Goal: Task Accomplishment & Management: Complete application form

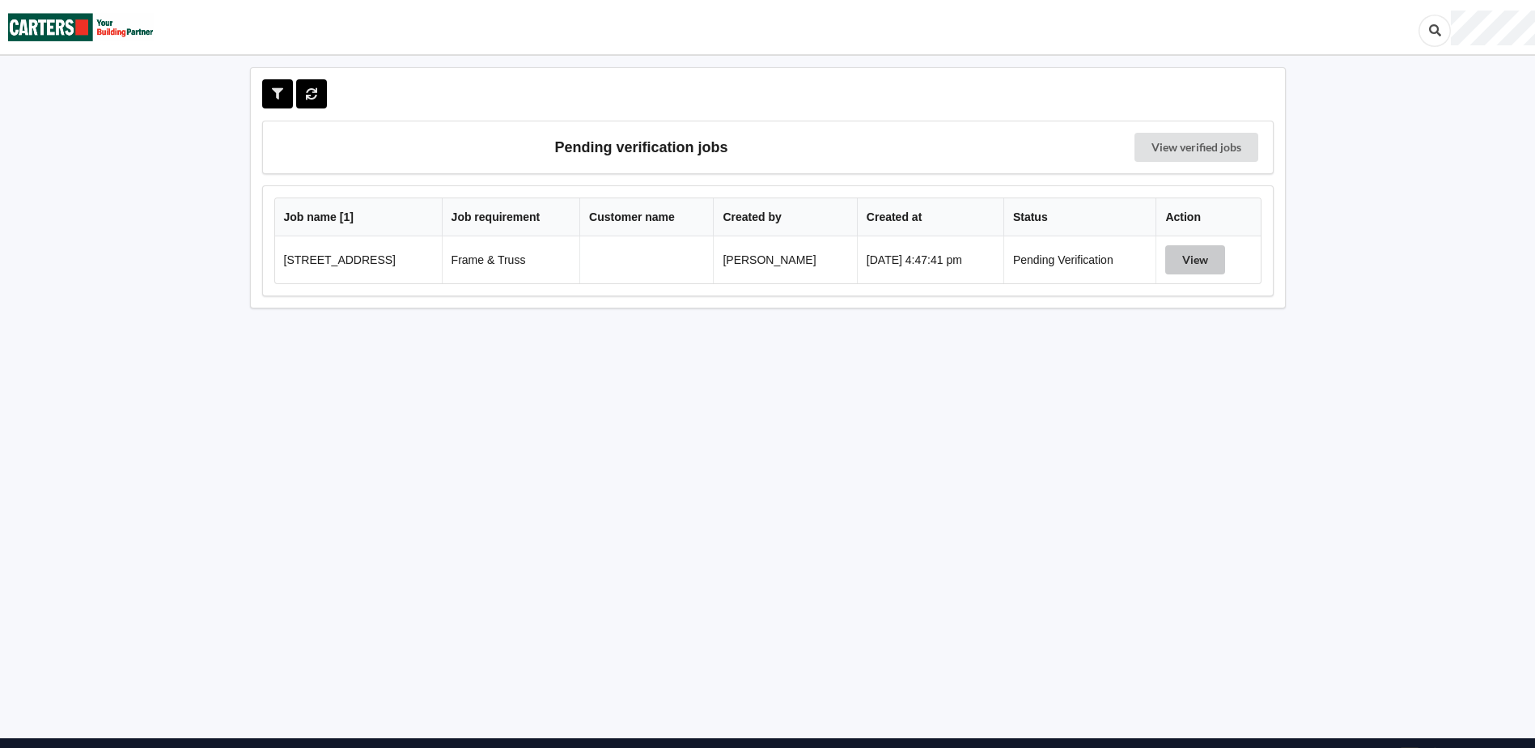
click at [1208, 263] on button "View" at bounding box center [1195, 259] width 60 height 29
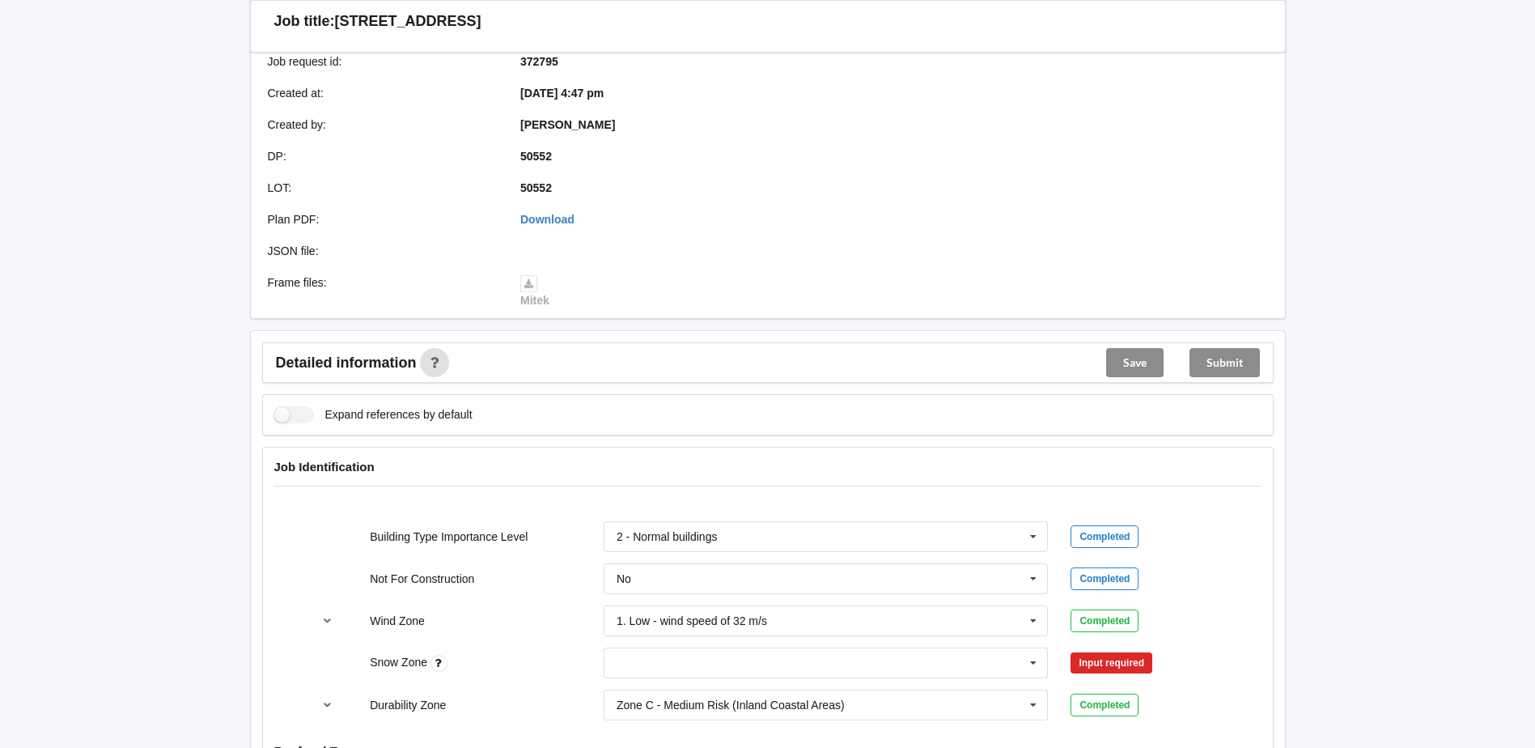
scroll to position [404, 0]
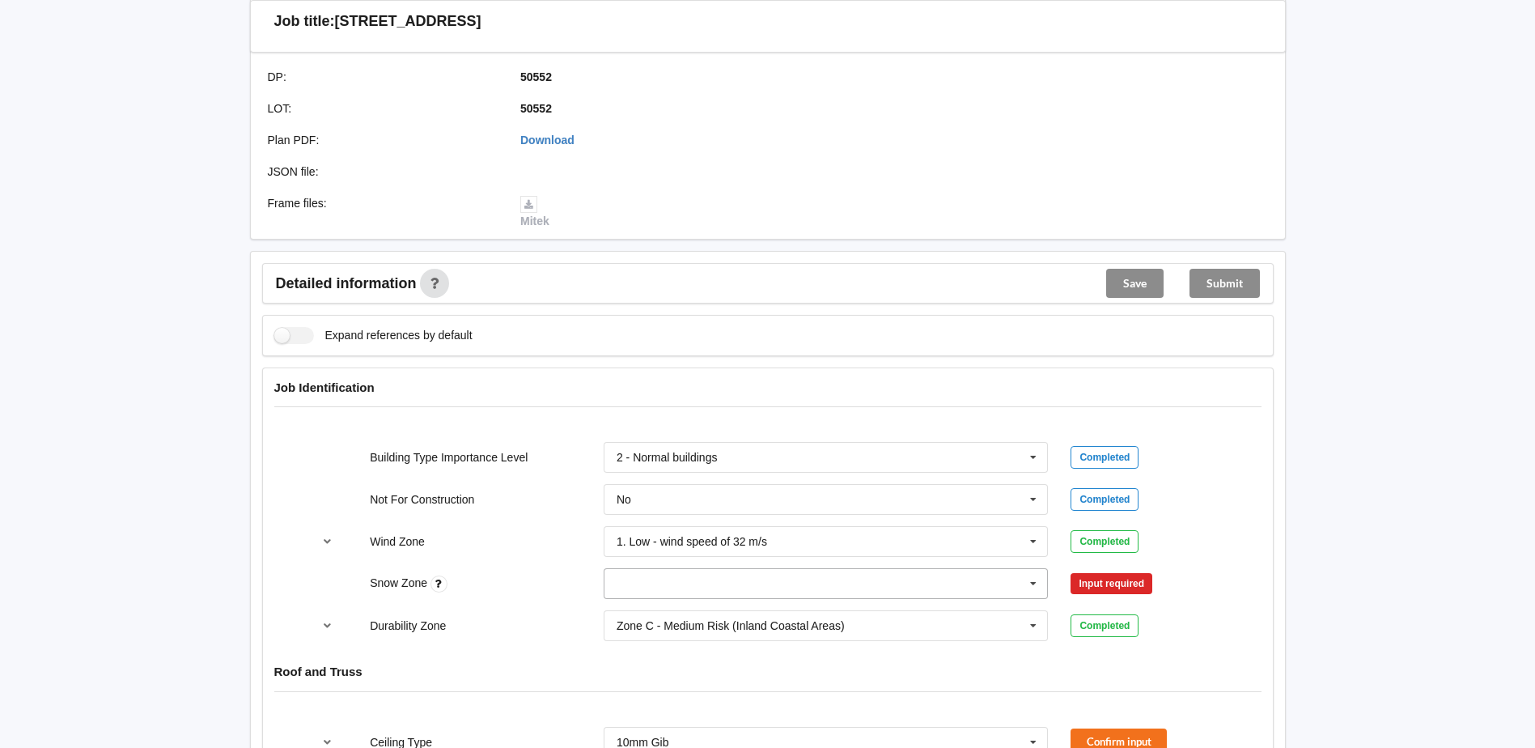
click at [1036, 587] on icon at bounding box center [1033, 584] width 24 height 30
click at [644, 403] on div "N0" at bounding box center [825, 403] width 443 height 30
click at [1108, 589] on button "Confirm input" at bounding box center [1118, 583] width 96 height 27
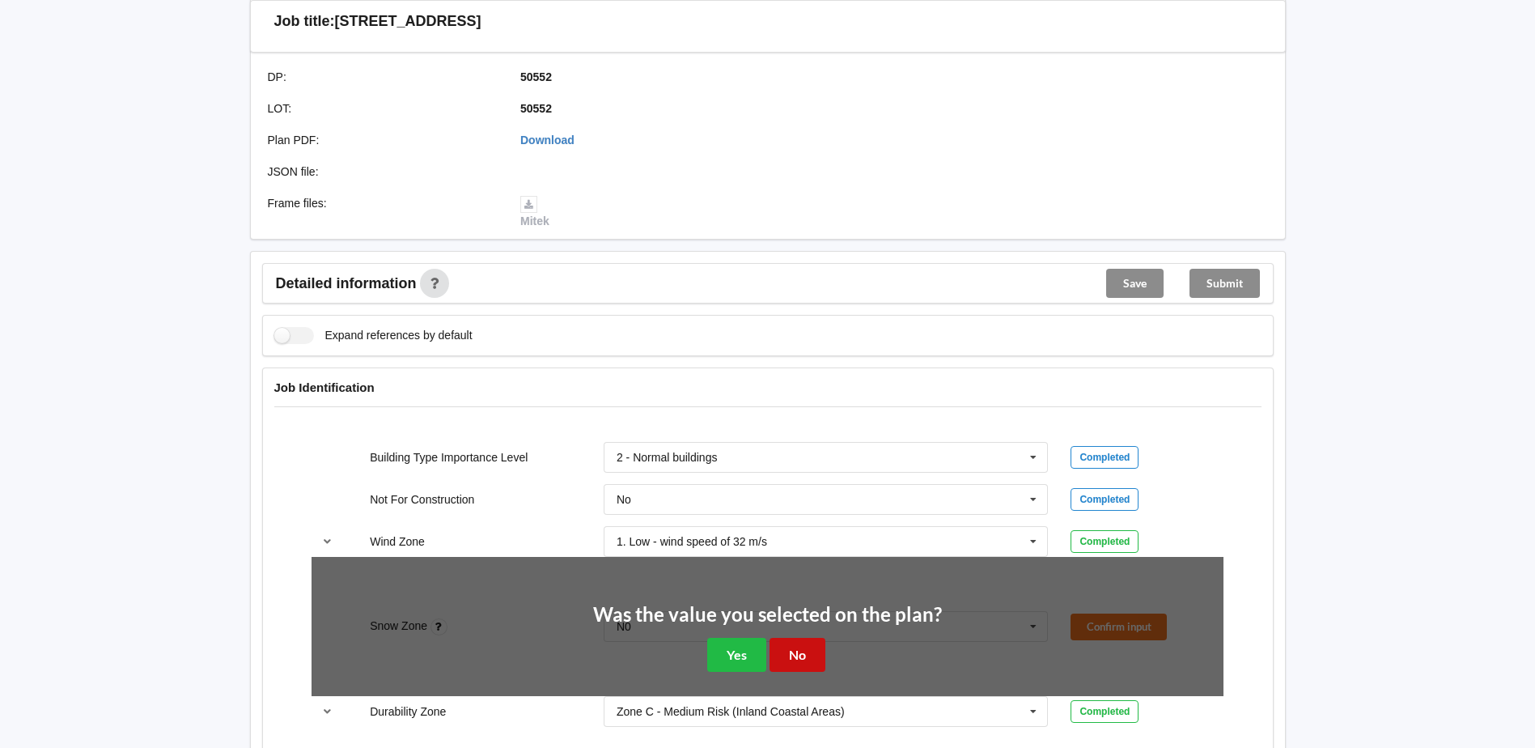
click at [791, 659] on button "No" at bounding box center [797, 653] width 56 height 33
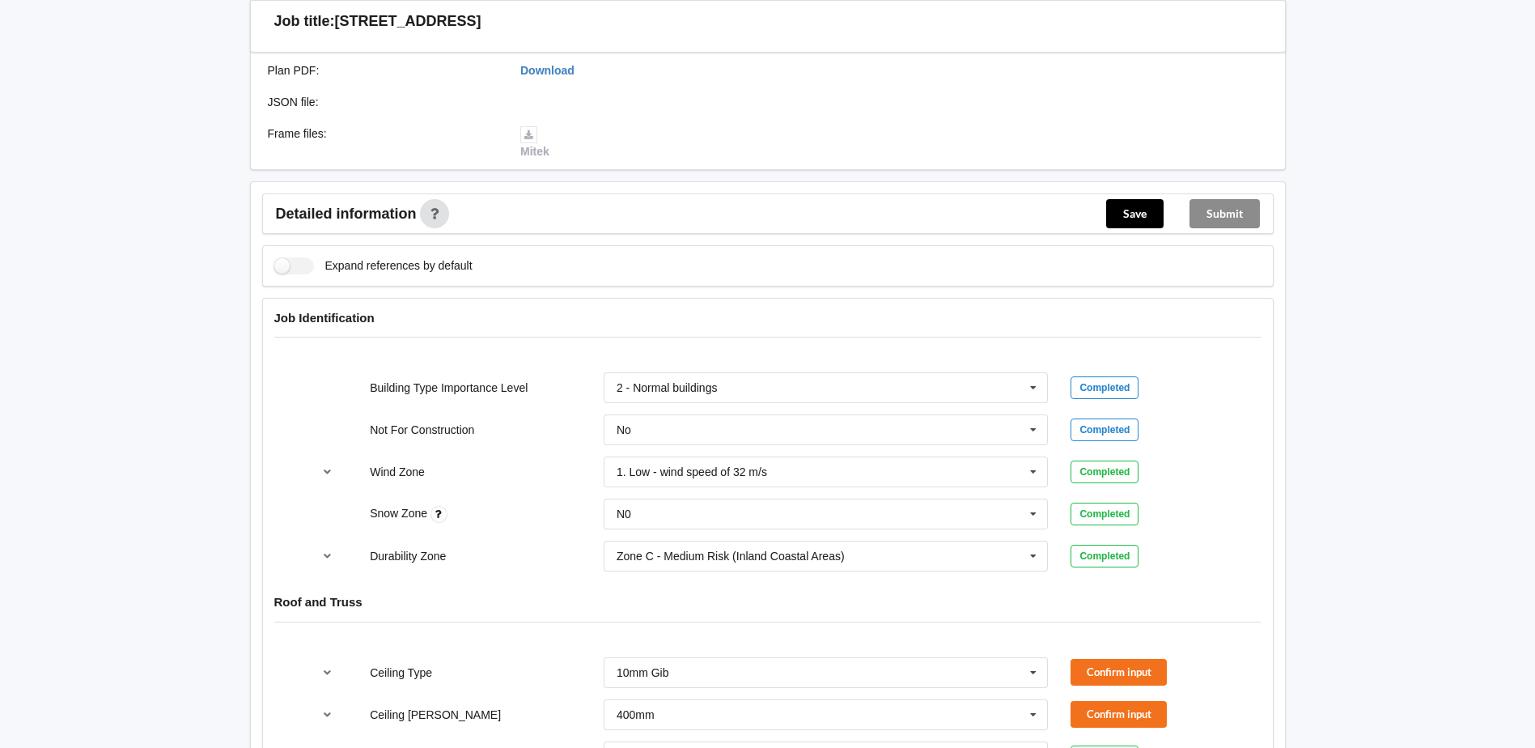
scroll to position [890, 0]
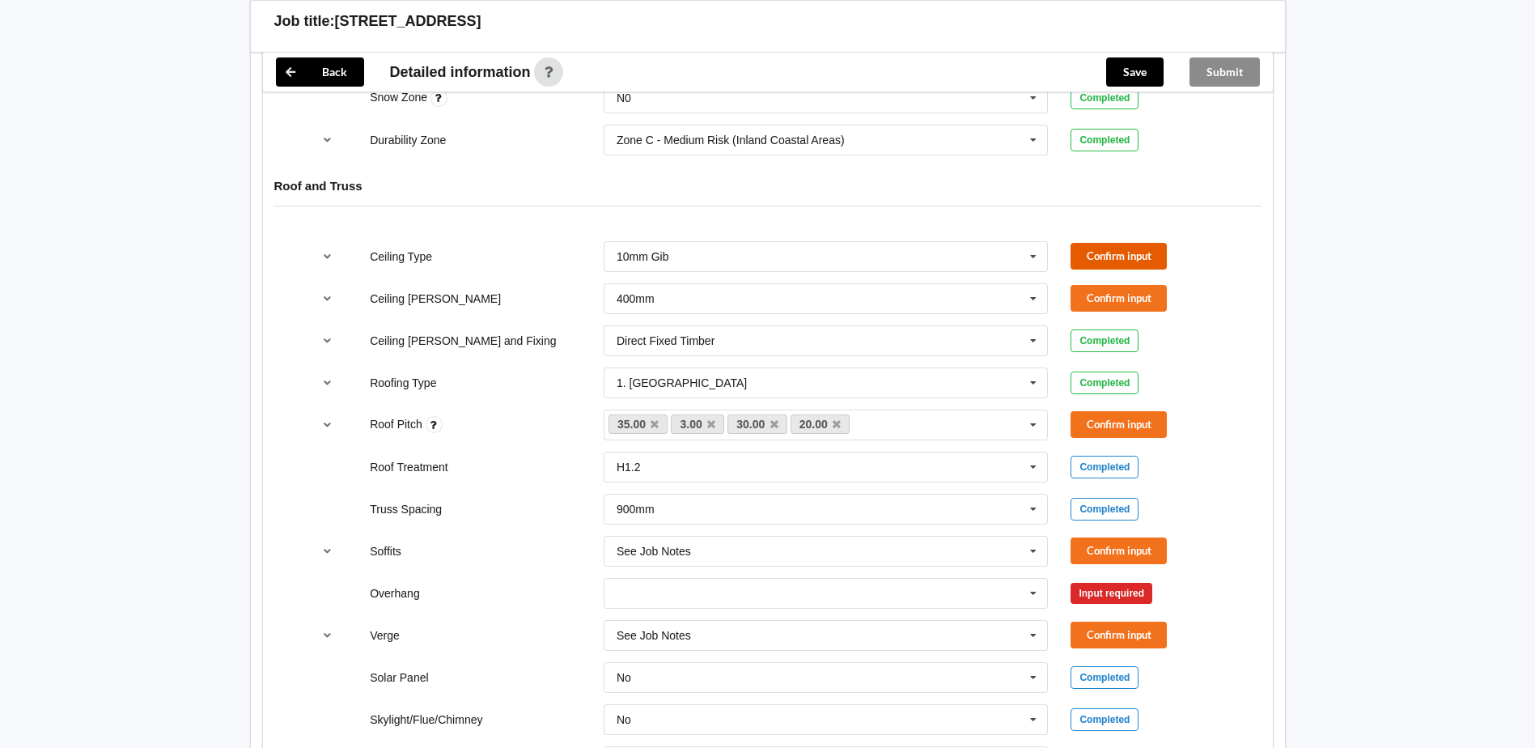
click at [1107, 256] on button "Confirm input" at bounding box center [1118, 256] width 96 height 27
click at [1110, 294] on button "Confirm input" at bounding box center [1118, 298] width 96 height 27
click at [1133, 425] on button "Confirm input" at bounding box center [1118, 424] width 96 height 27
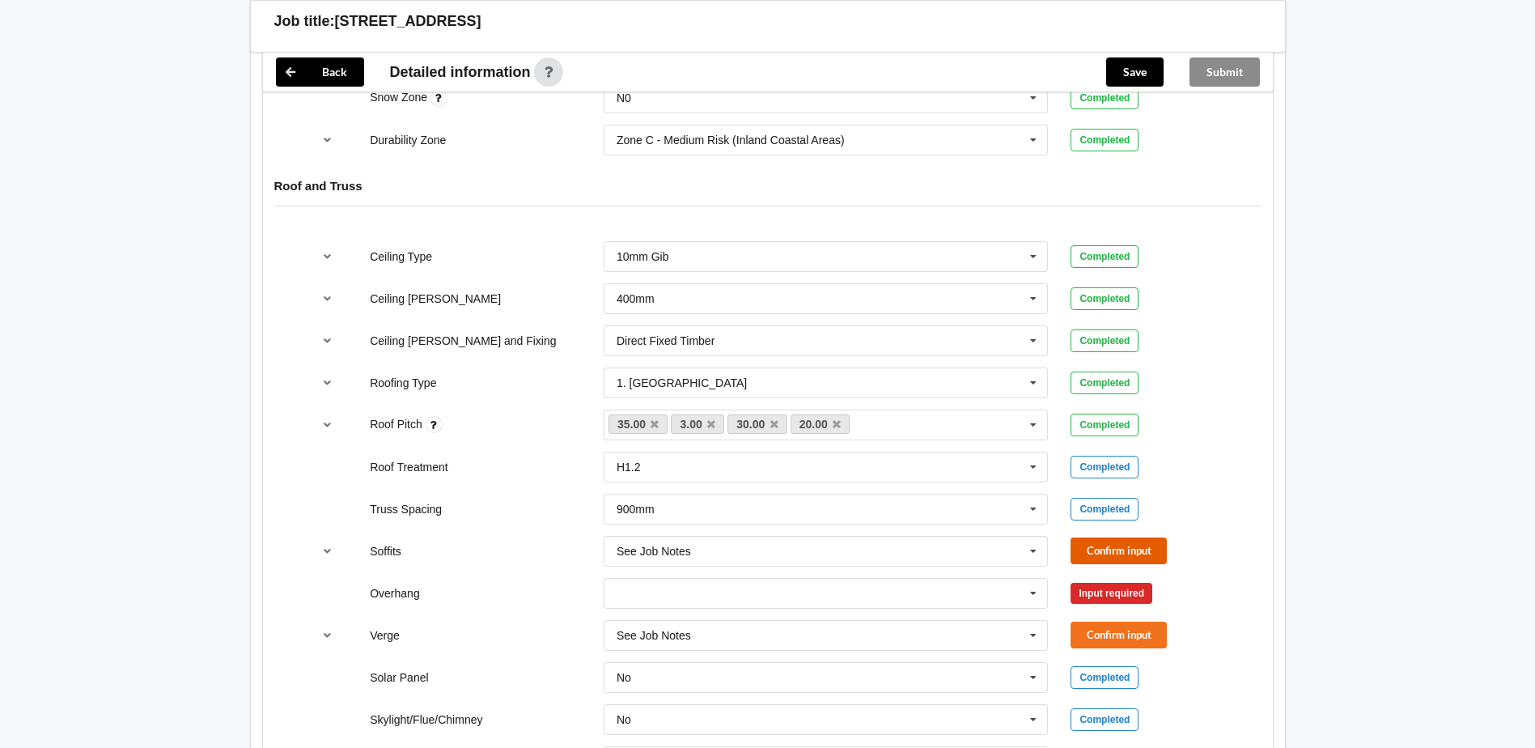
click at [1098, 548] on button "Confirm input" at bounding box center [1118, 550] width 96 height 27
click at [1091, 631] on button "Confirm input" at bounding box center [1118, 634] width 96 height 27
click at [1024, 590] on icon at bounding box center [1033, 593] width 24 height 30
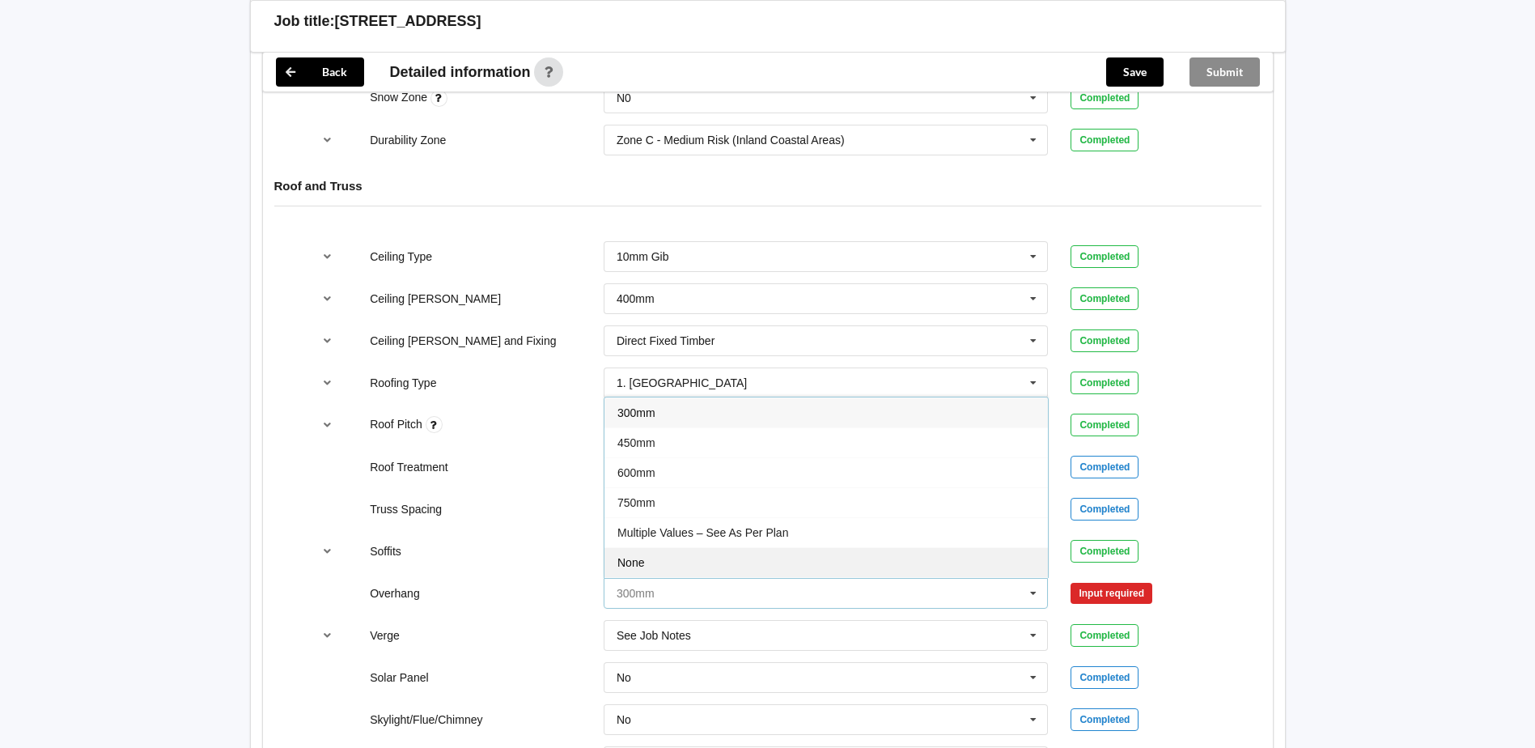
scroll to position [29, 0]
click at [685, 555] on div "See Job Notes" at bounding box center [825, 563] width 443 height 30
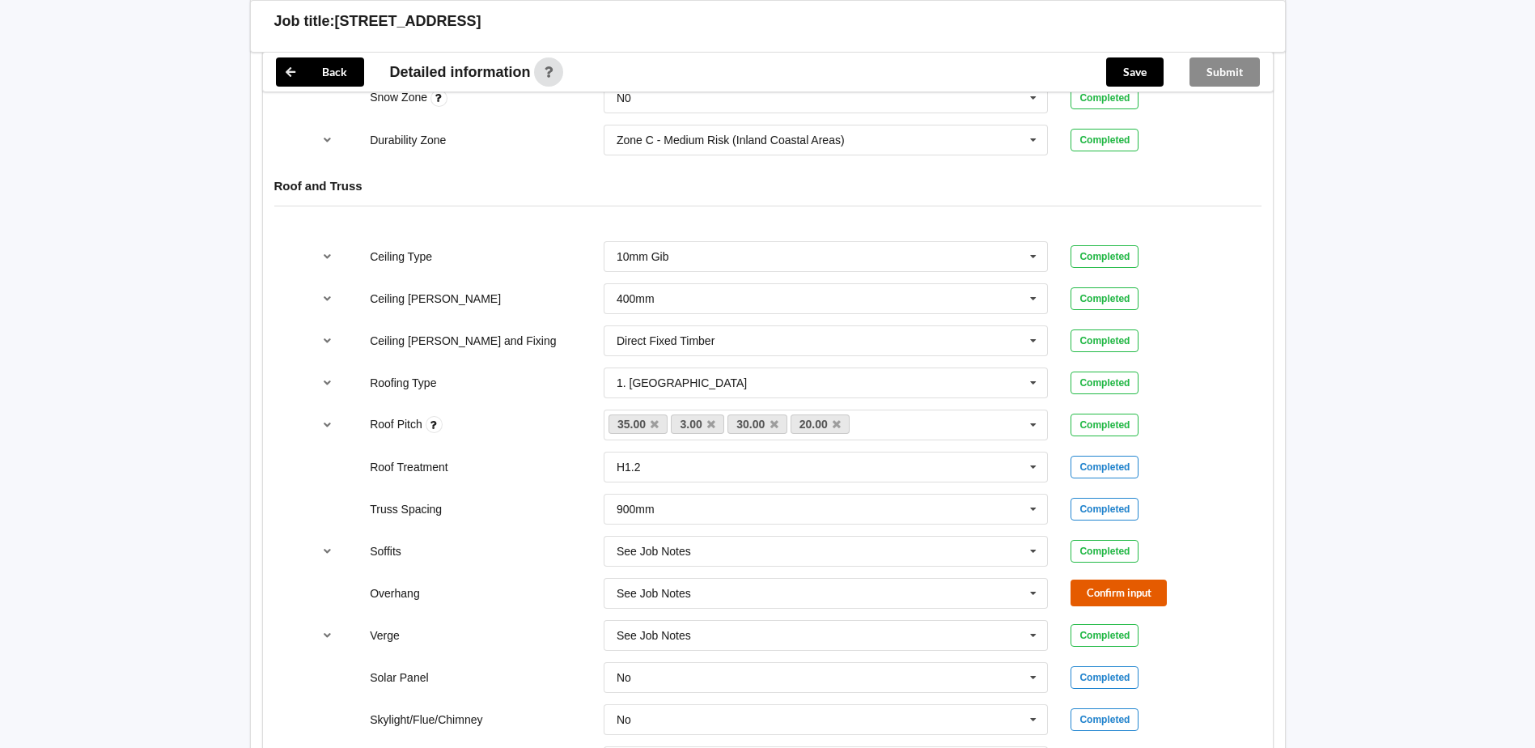
click at [1130, 595] on button "Confirm input" at bounding box center [1118, 592] width 96 height 27
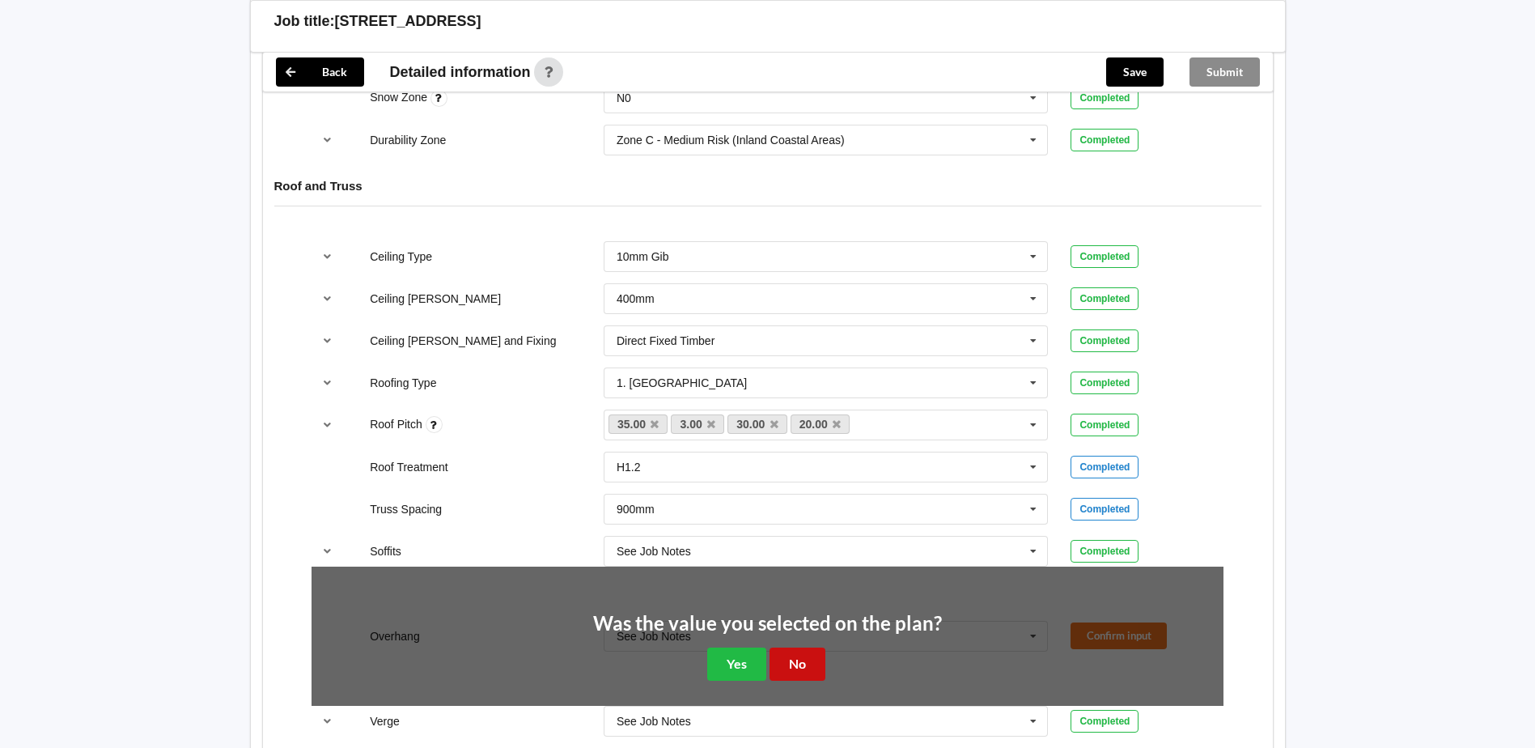
click at [780, 653] on button "No" at bounding box center [797, 663] width 56 height 33
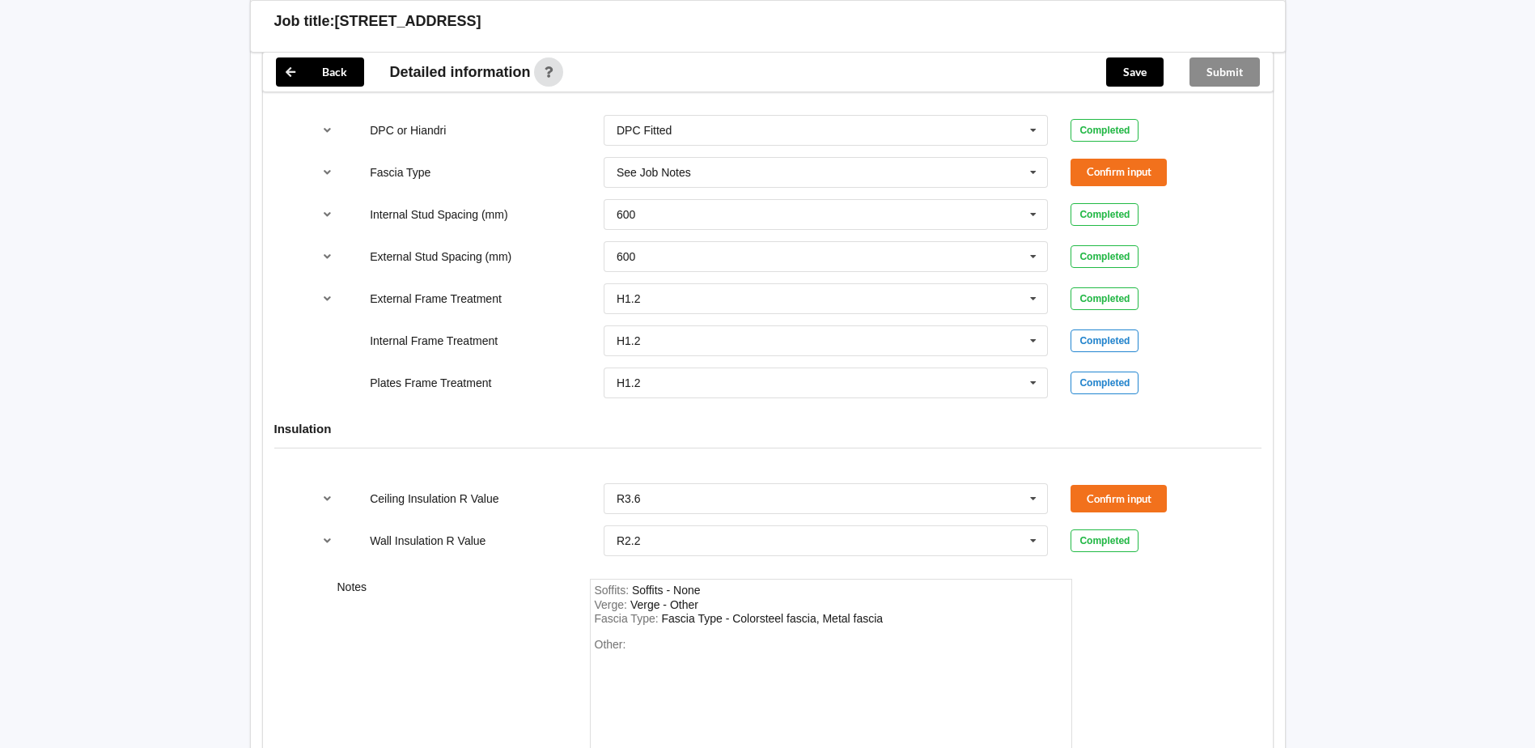
scroll to position [1845, 0]
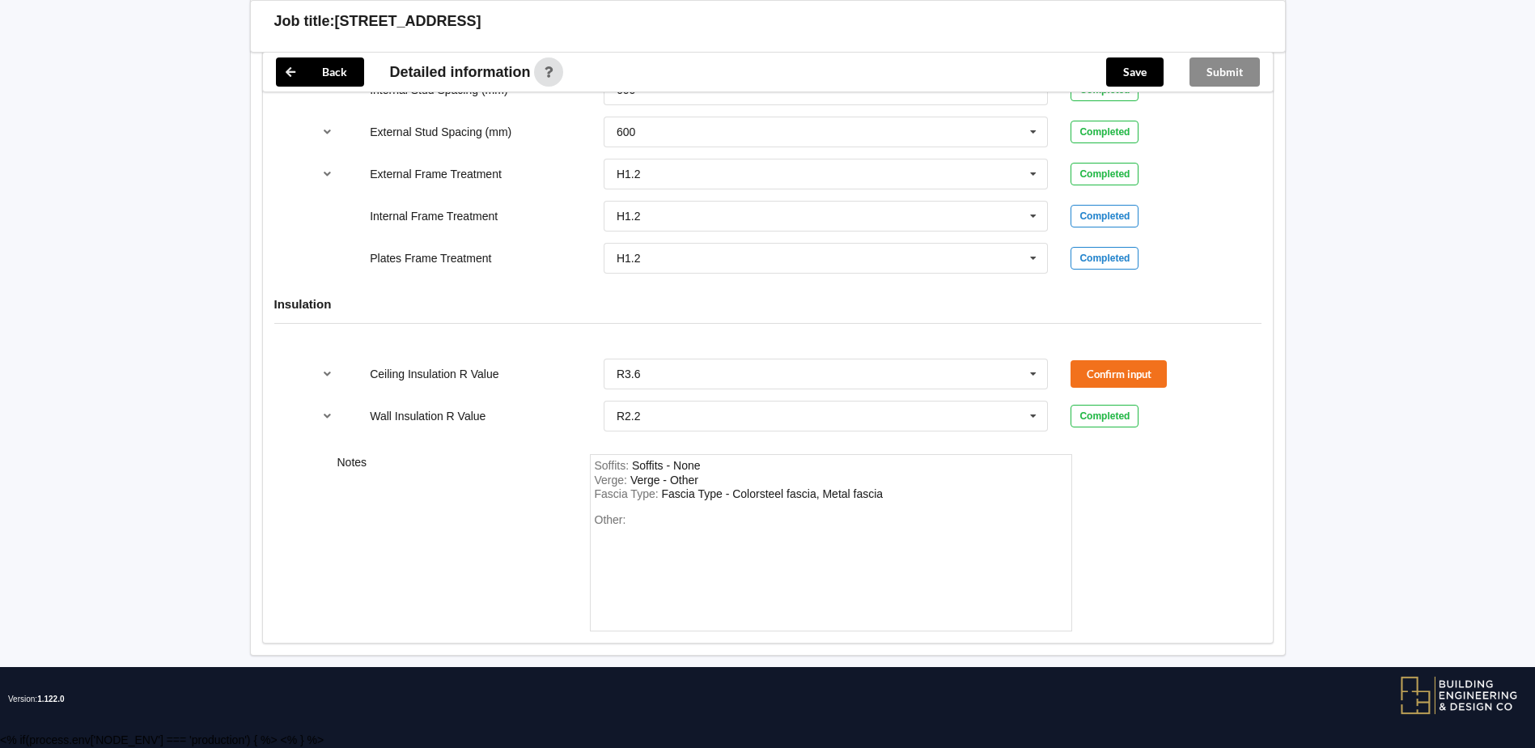
click at [615, 515] on span "Other:" at bounding box center [611, 519] width 32 height 13
click at [614, 522] on span "Other:" at bounding box center [611, 519] width 32 height 13
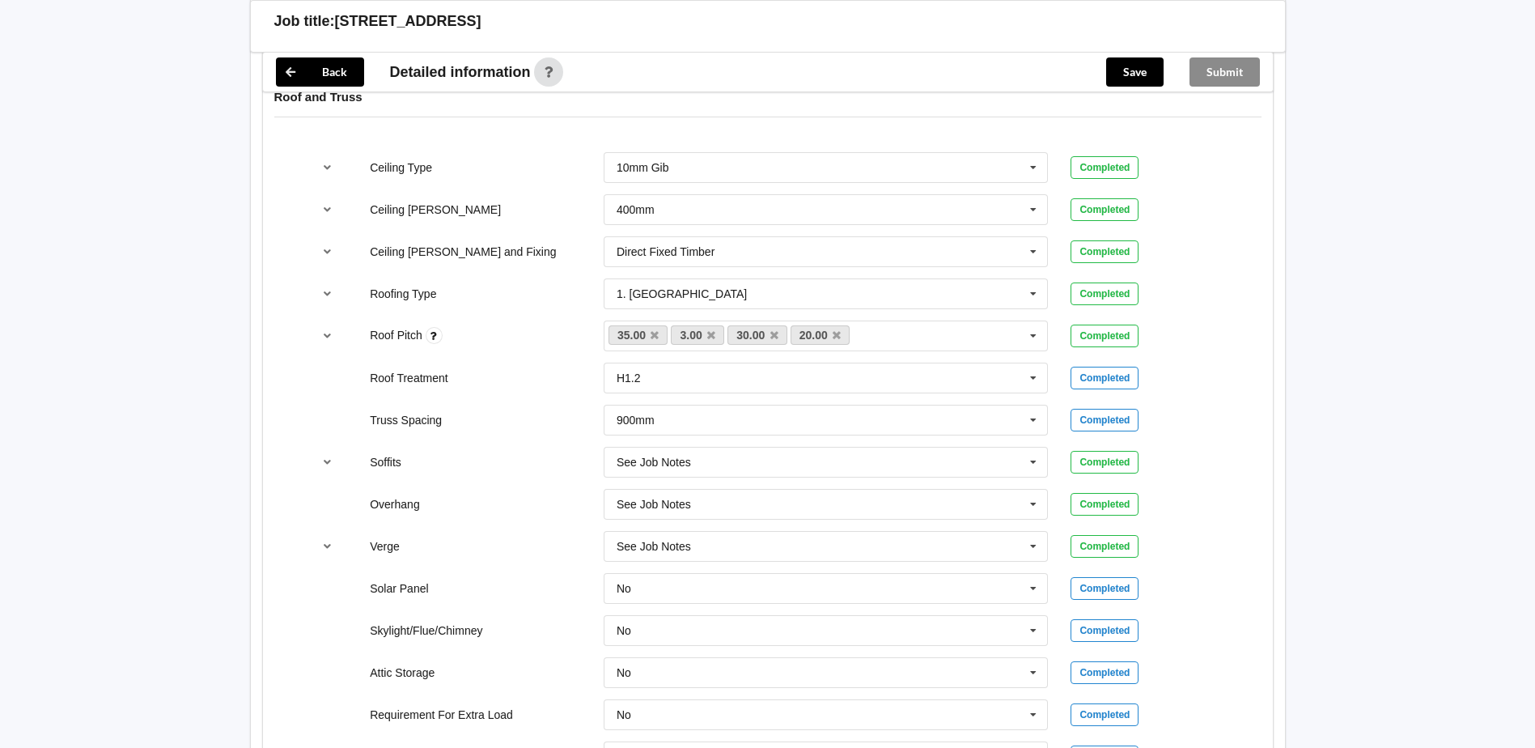
scroll to position [955, 0]
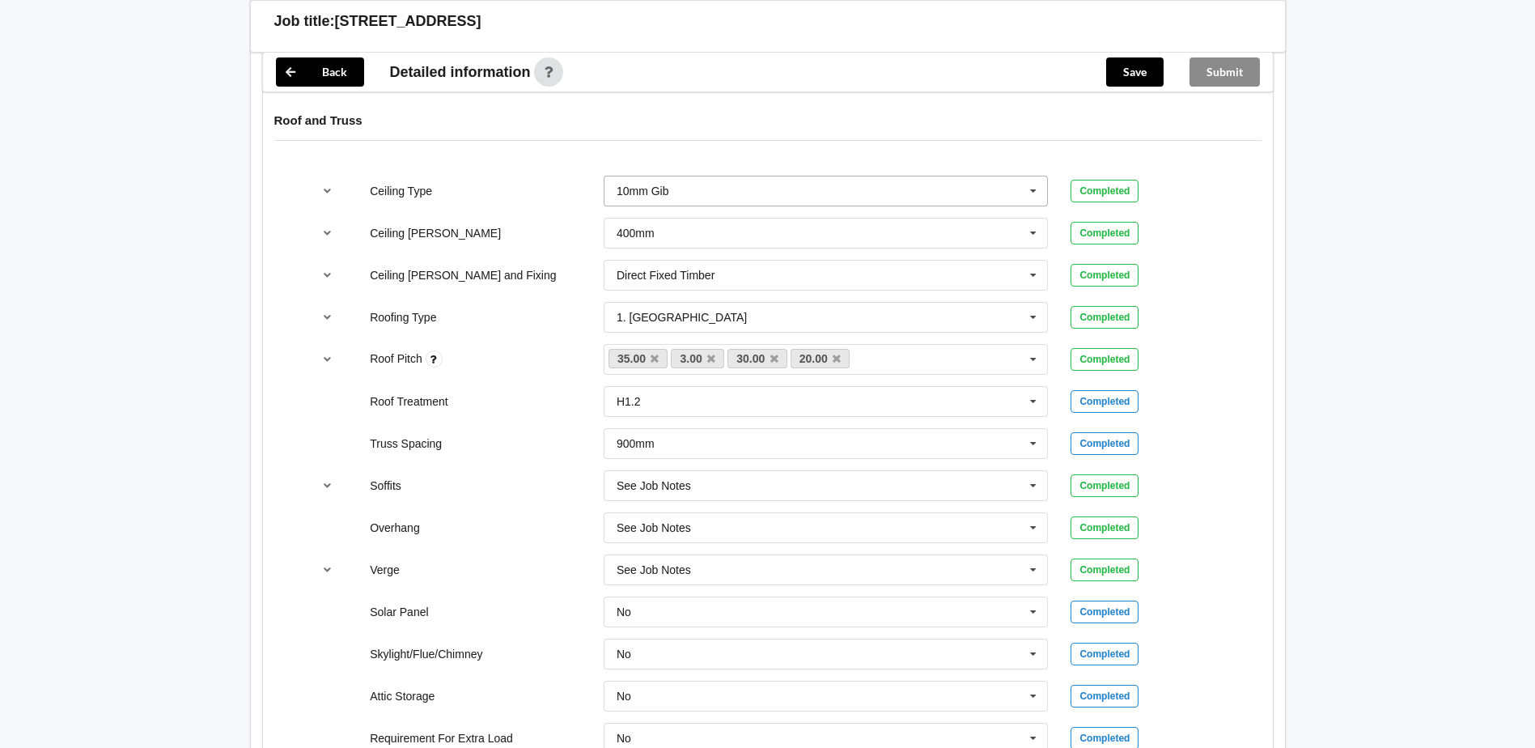
click at [1033, 191] on icon at bounding box center [1033, 191] width 24 height 30
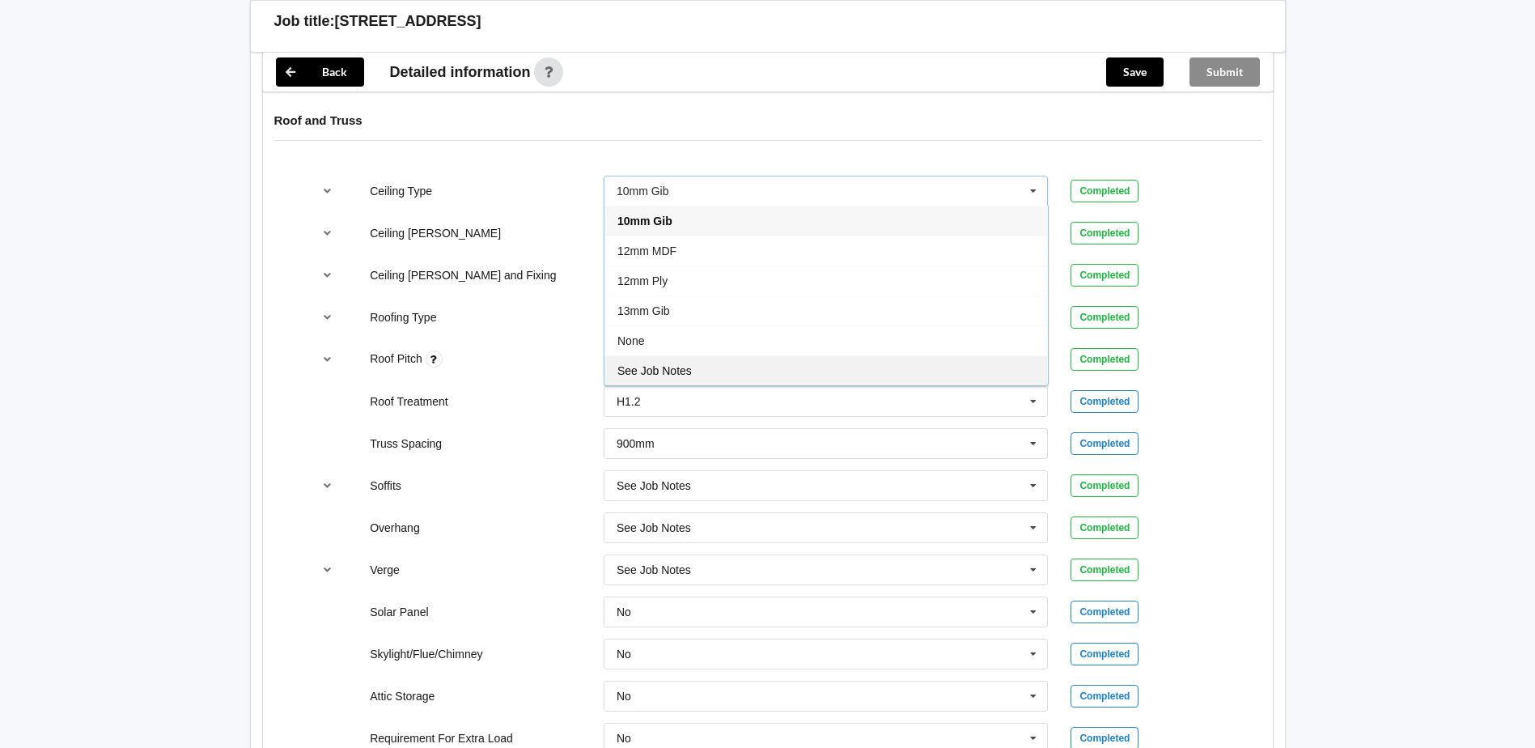
click at [711, 370] on div "See Job Notes" at bounding box center [825, 370] width 443 height 30
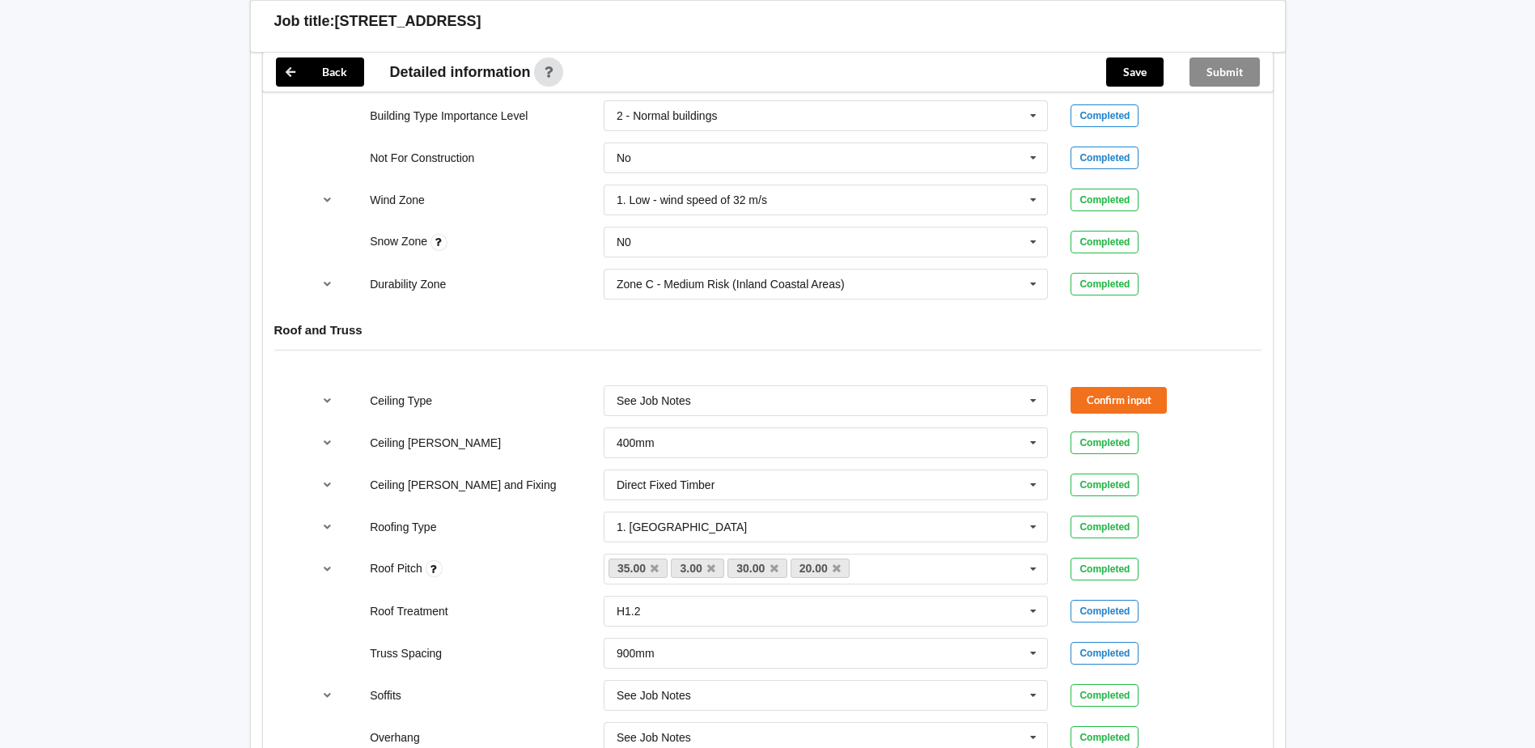
scroll to position [713, 0]
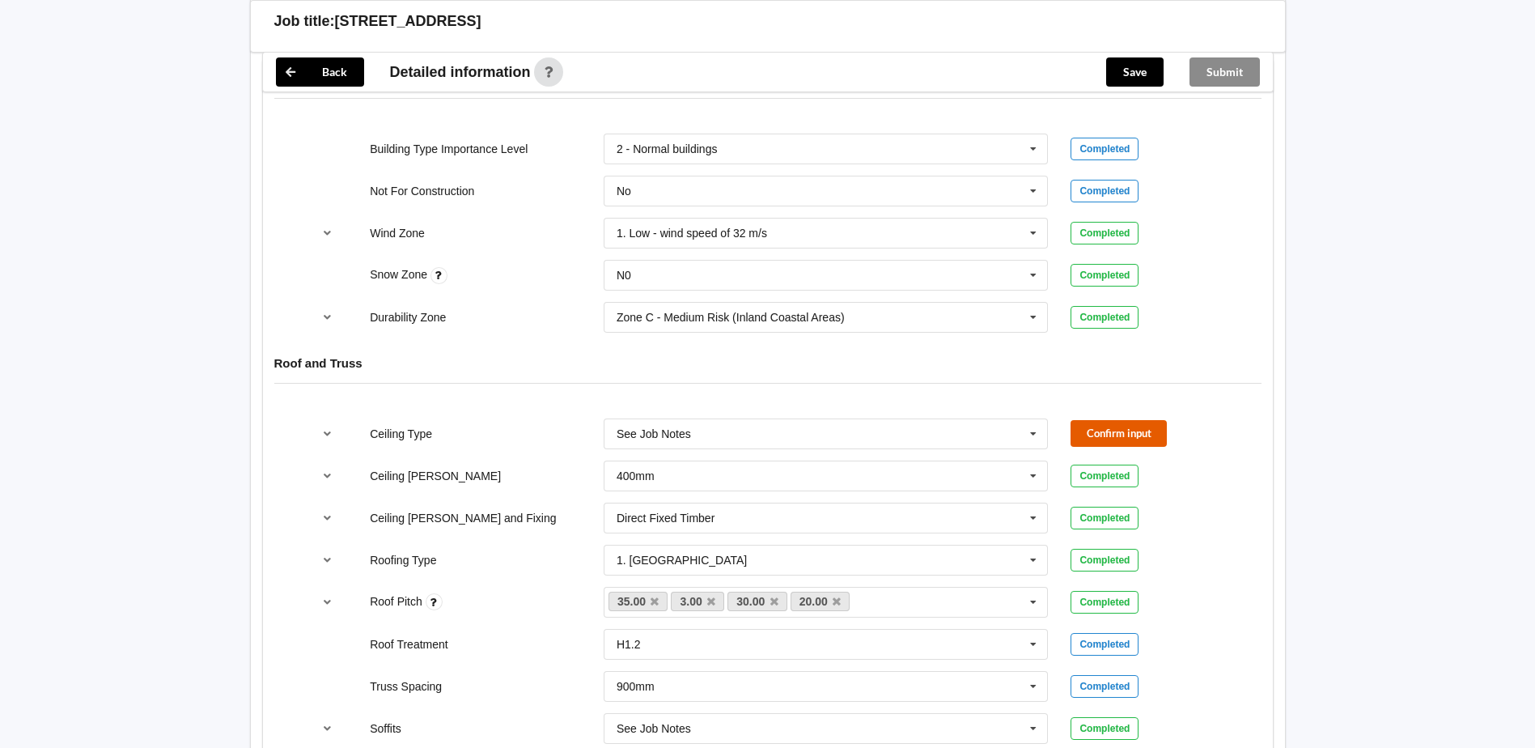
click at [1101, 422] on button "Confirm input" at bounding box center [1118, 433] width 96 height 27
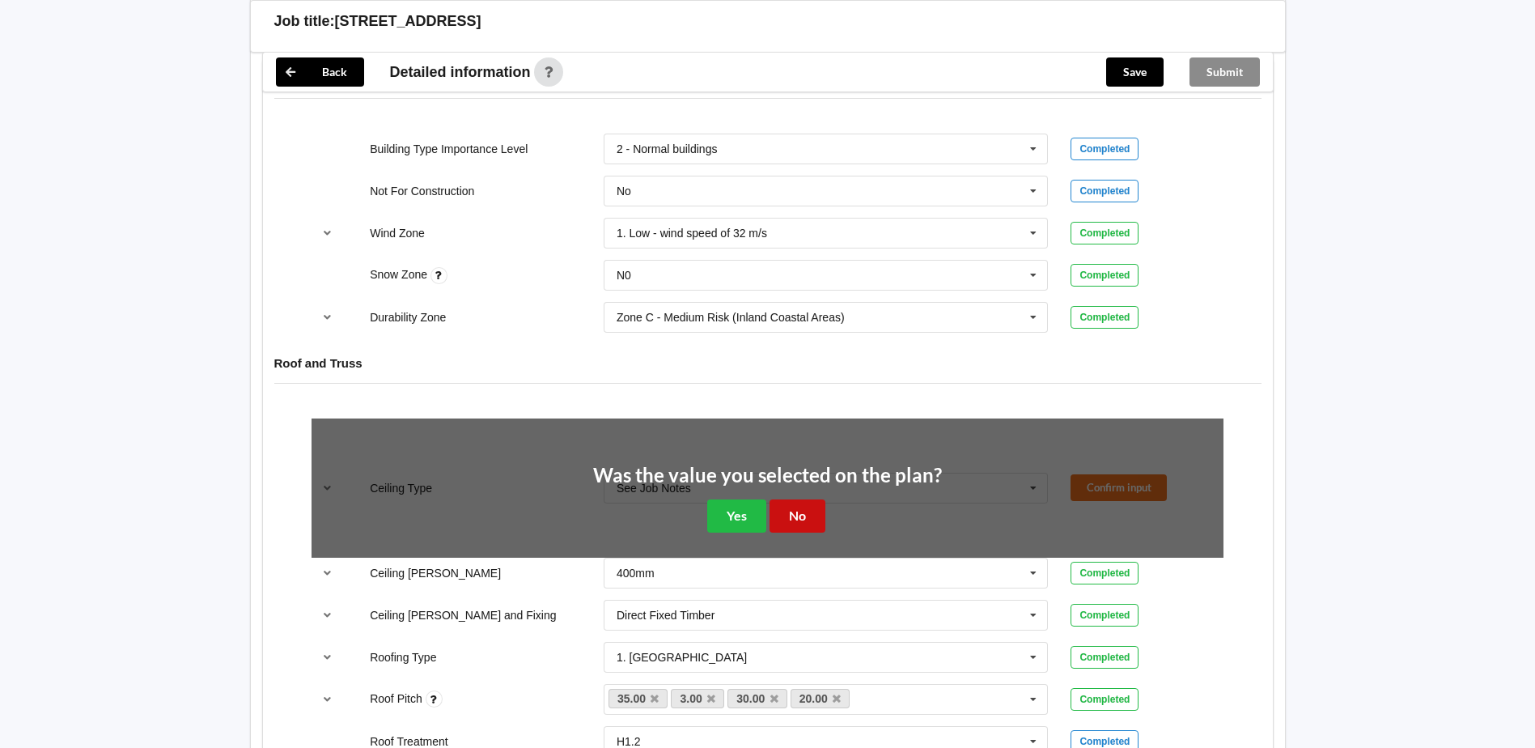
click at [788, 510] on button "No" at bounding box center [797, 515] width 56 height 33
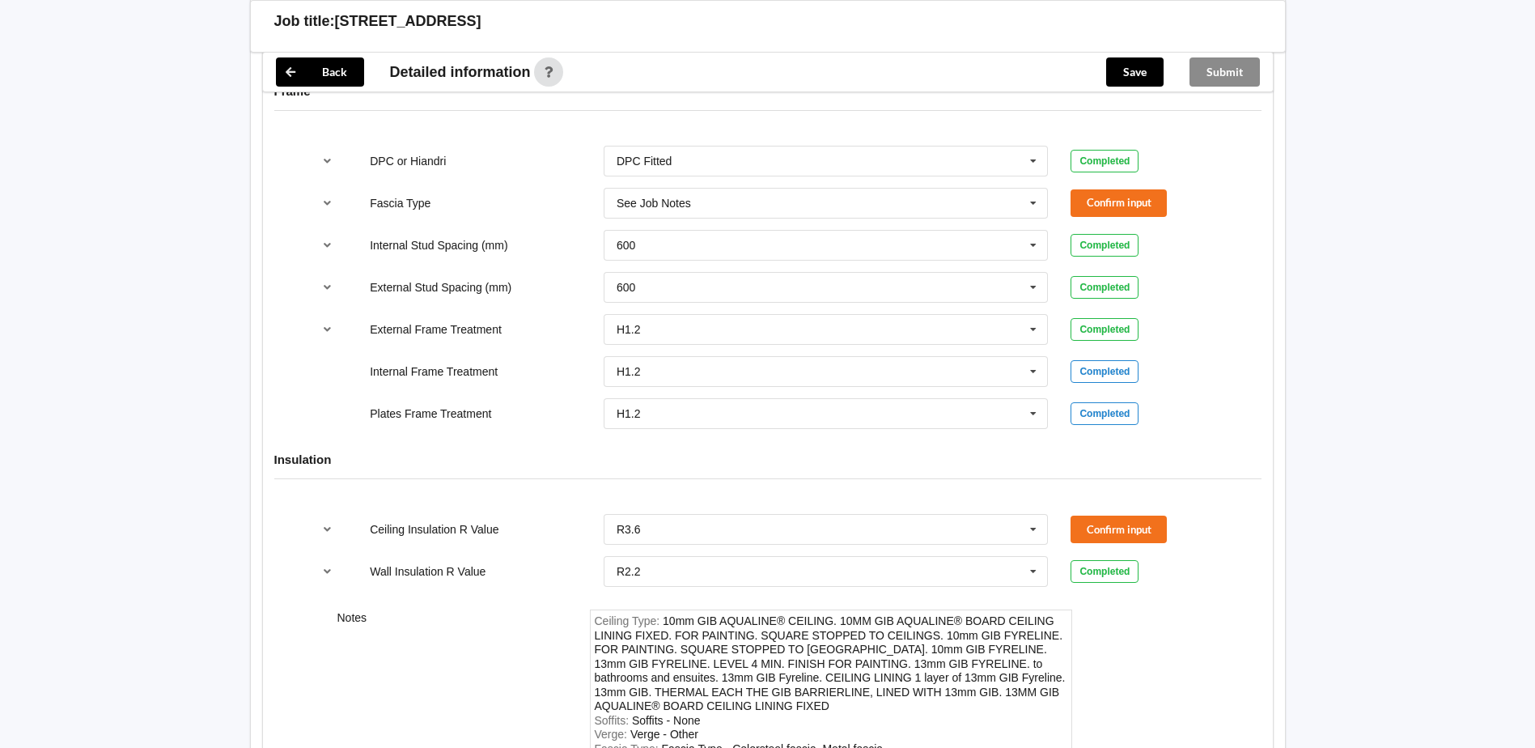
scroll to position [1926, 0]
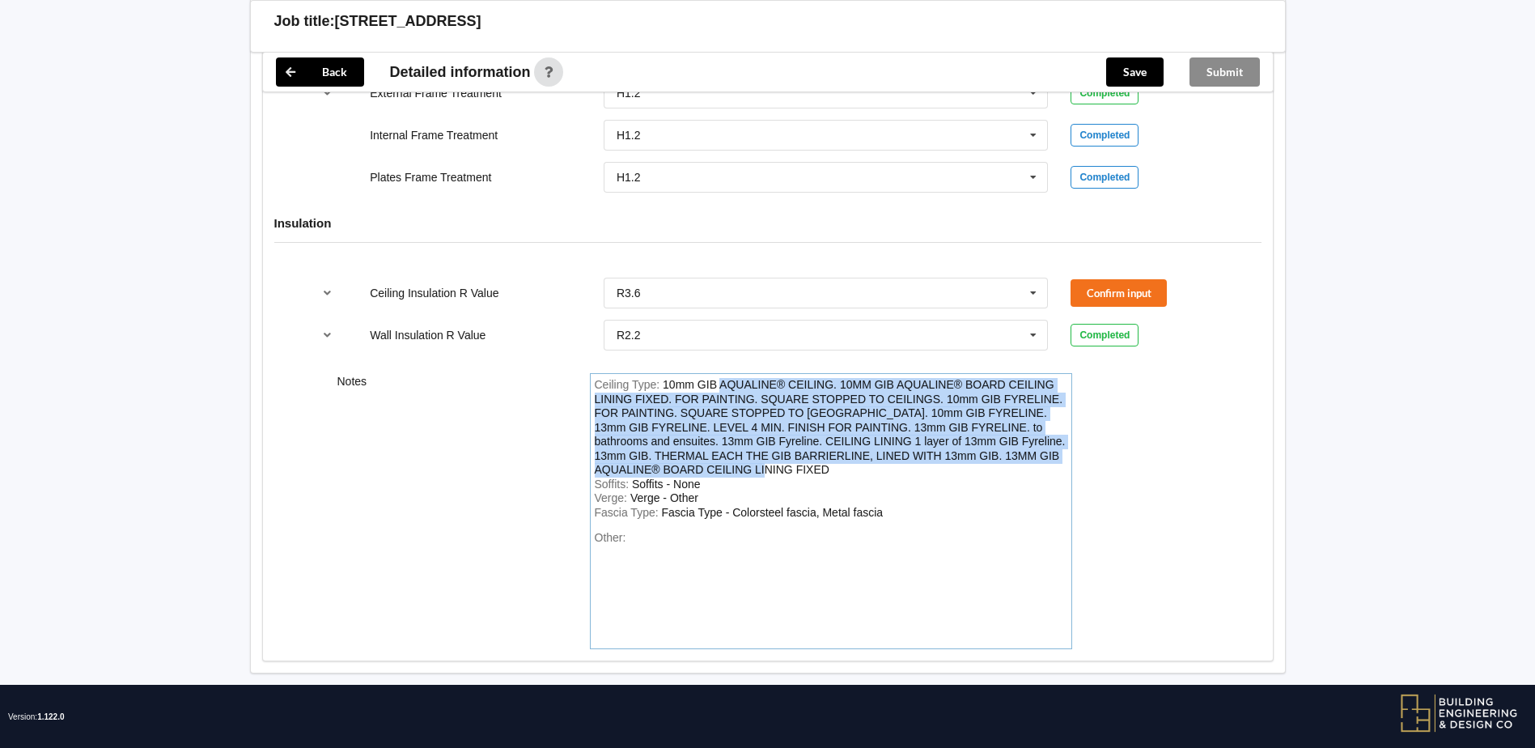
drag, startPoint x: 843, startPoint y: 473, endPoint x: 720, endPoint y: 380, distance: 154.2
click at [720, 380] on div "Ceiling Type : 10mm GIB AQUALINE® CEILING. 10MM GIB AQUALINE® BOARD CEILING LIN…" at bounding box center [831, 428] width 472 height 100
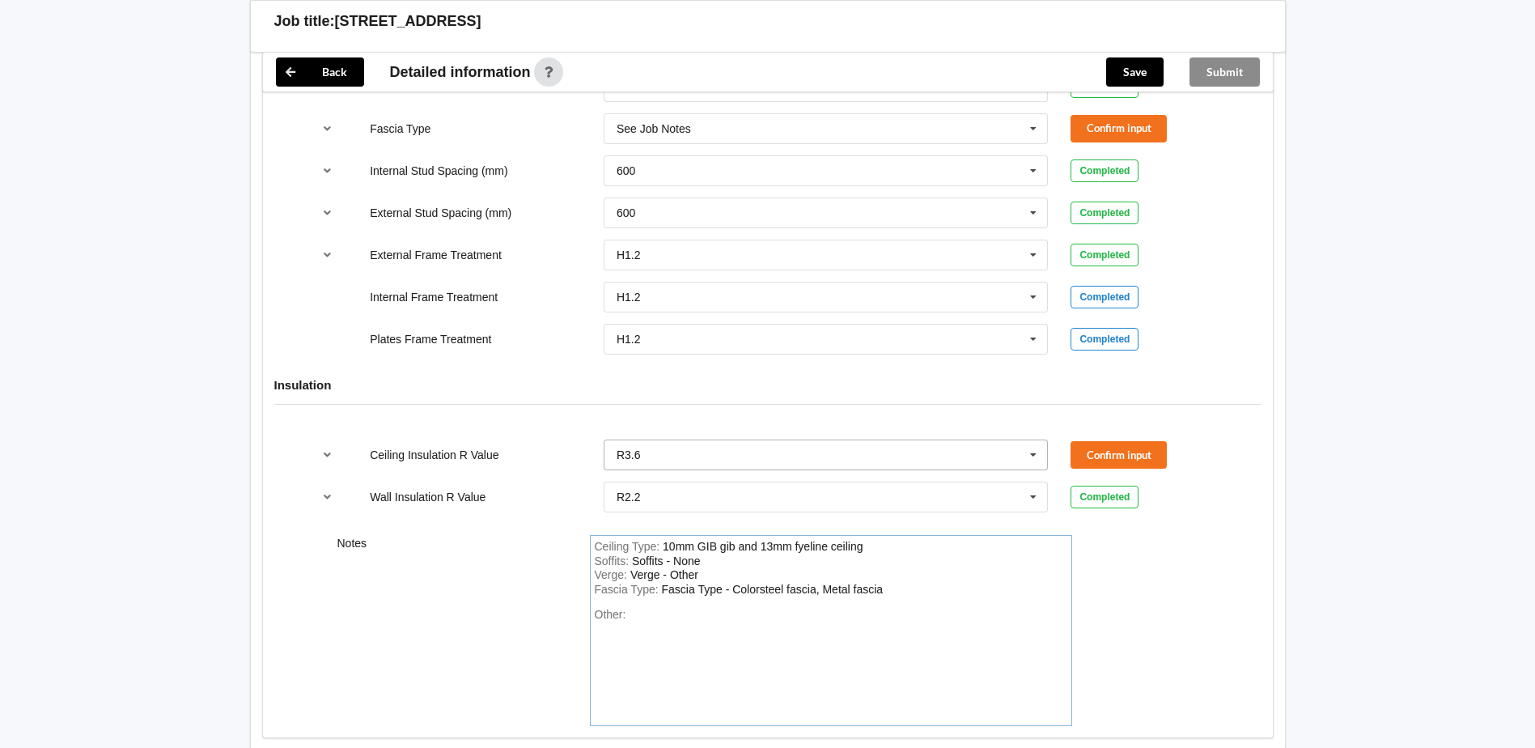
scroll to position [1616, 0]
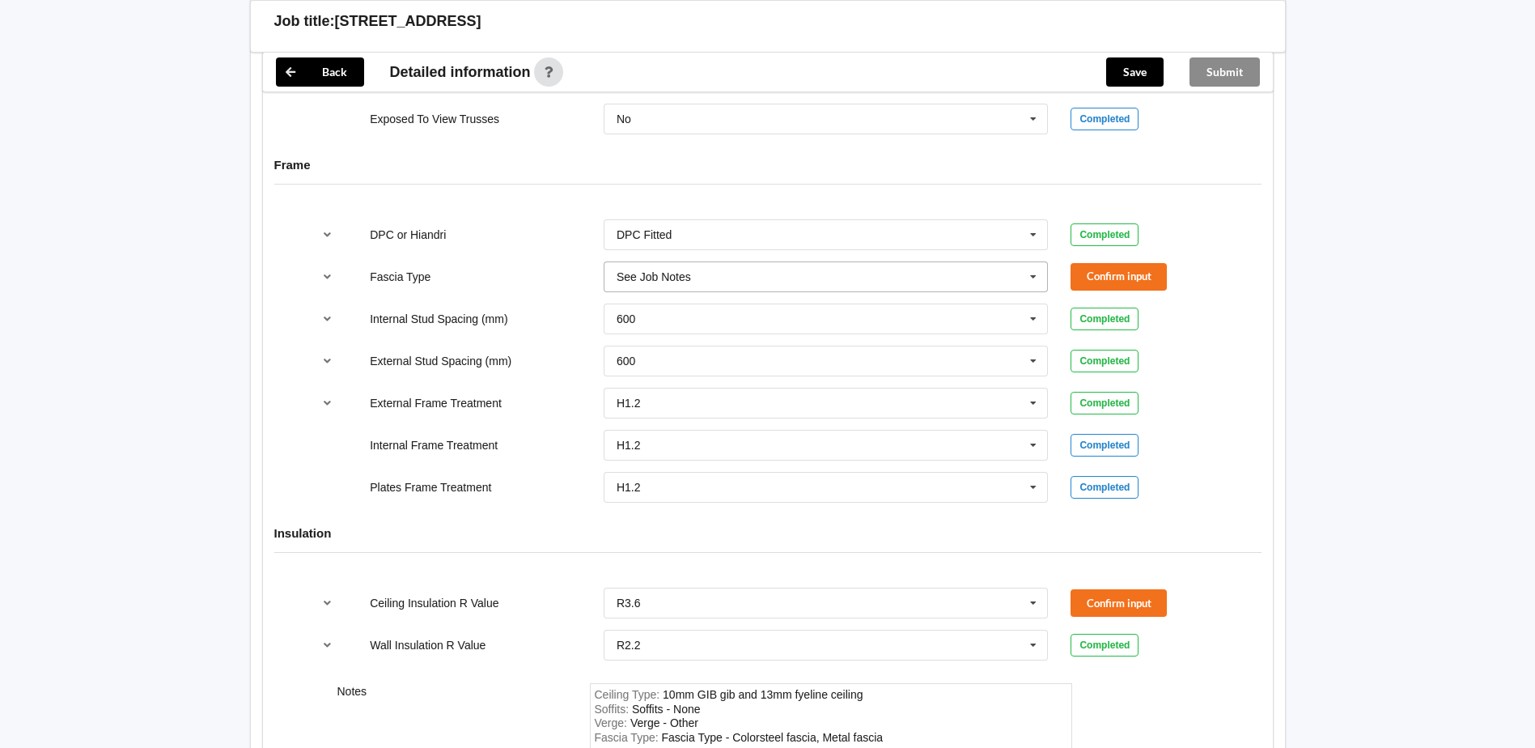
click at [779, 273] on input "text" at bounding box center [826, 276] width 443 height 29
click at [1226, 457] on div "Internal Frame Treatment H1.2 H1.2 H3.2 H3.2 to wet areas only See Job Notes Co…" at bounding box center [767, 444] width 934 height 53
click at [1139, 282] on button "Confirm input" at bounding box center [1118, 274] width 96 height 27
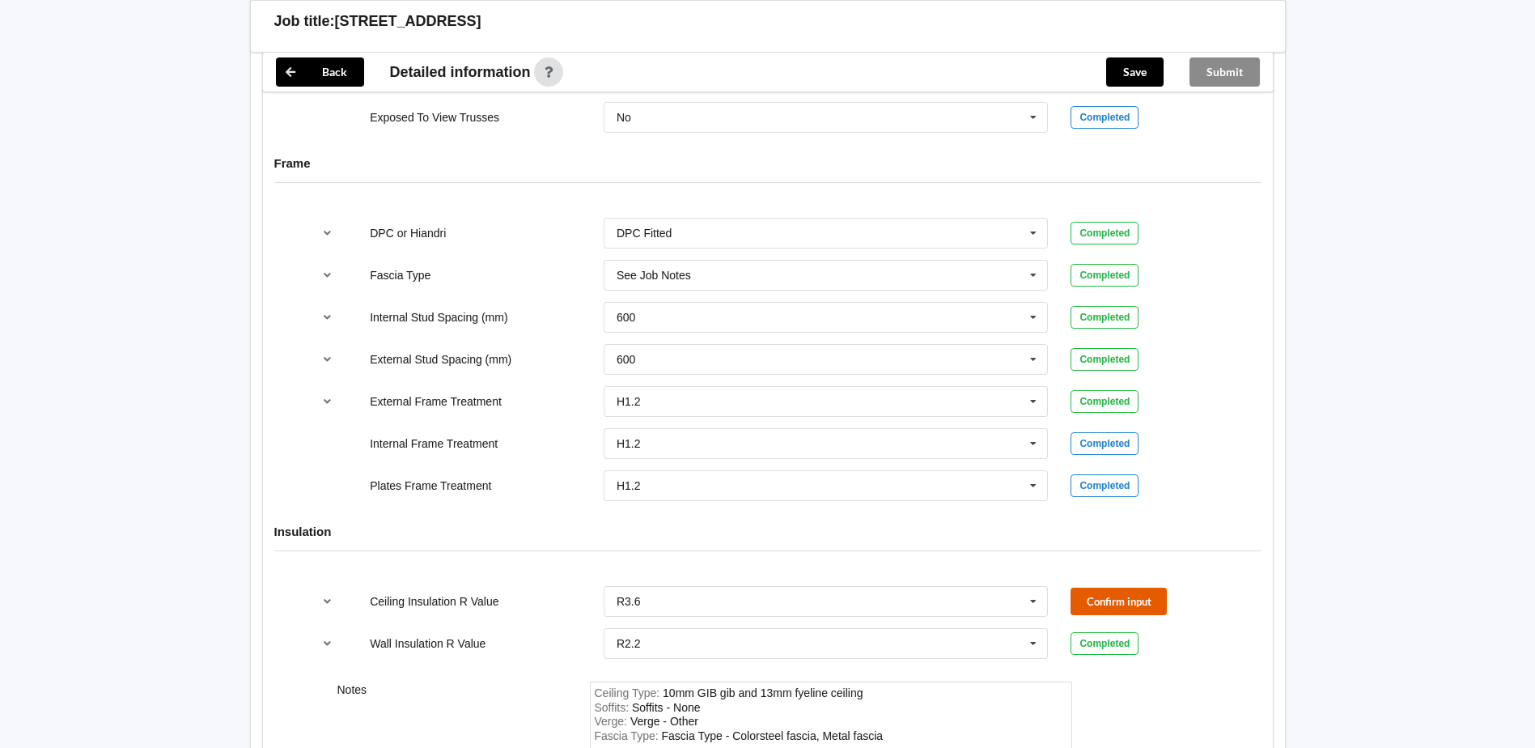
click at [1148, 604] on button "Confirm input" at bounding box center [1118, 600] width 96 height 27
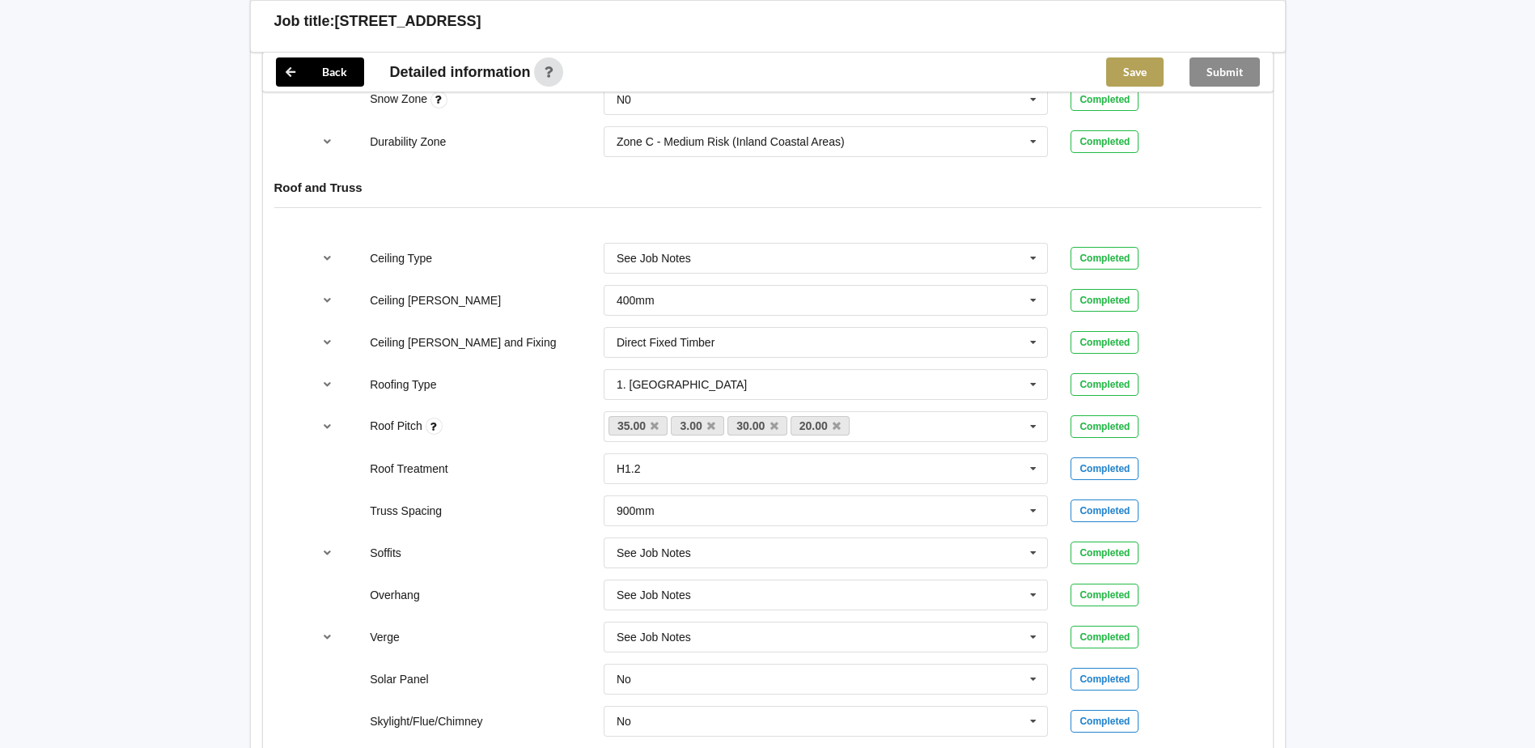
click at [1120, 70] on button "Save" at bounding box center [1134, 71] width 57 height 29
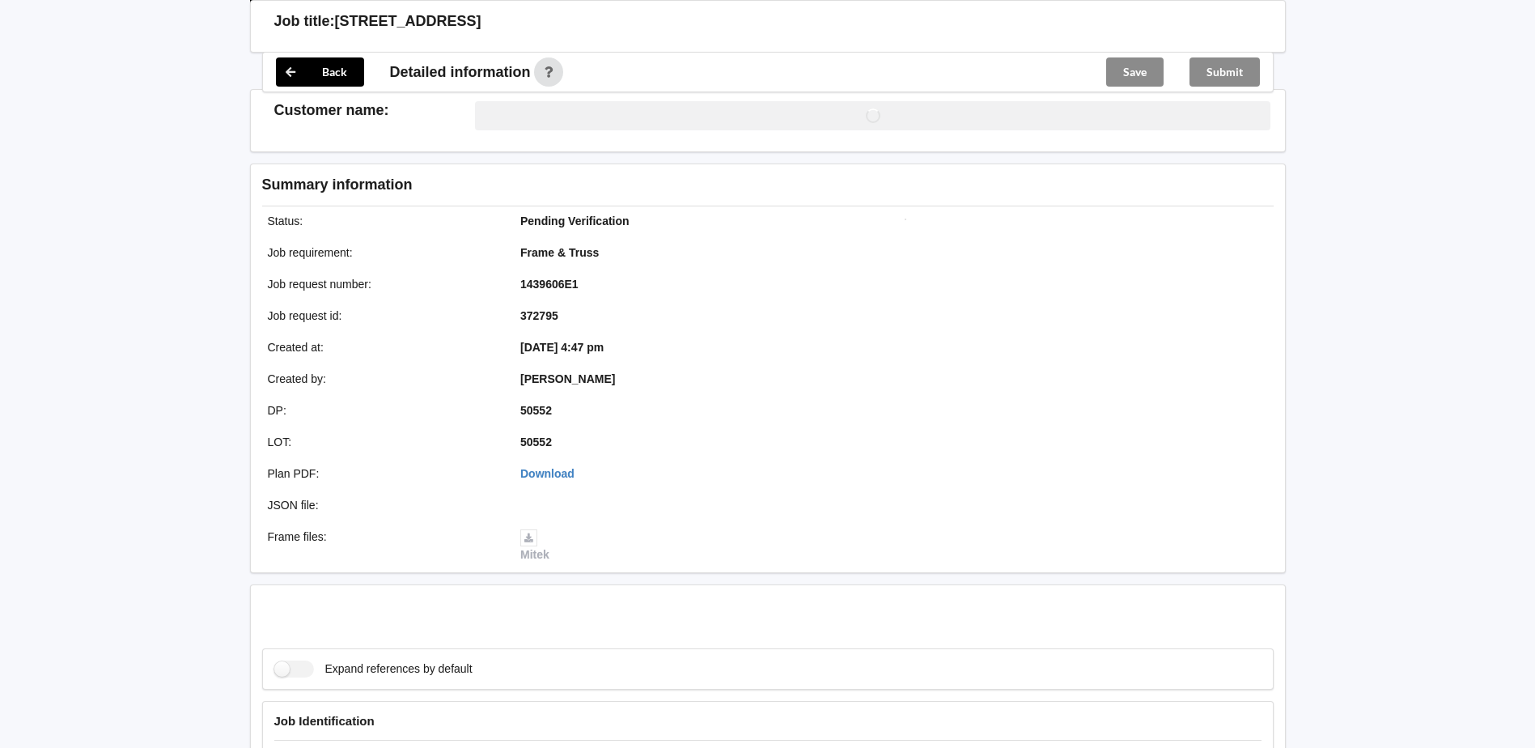
scroll to position [888, 0]
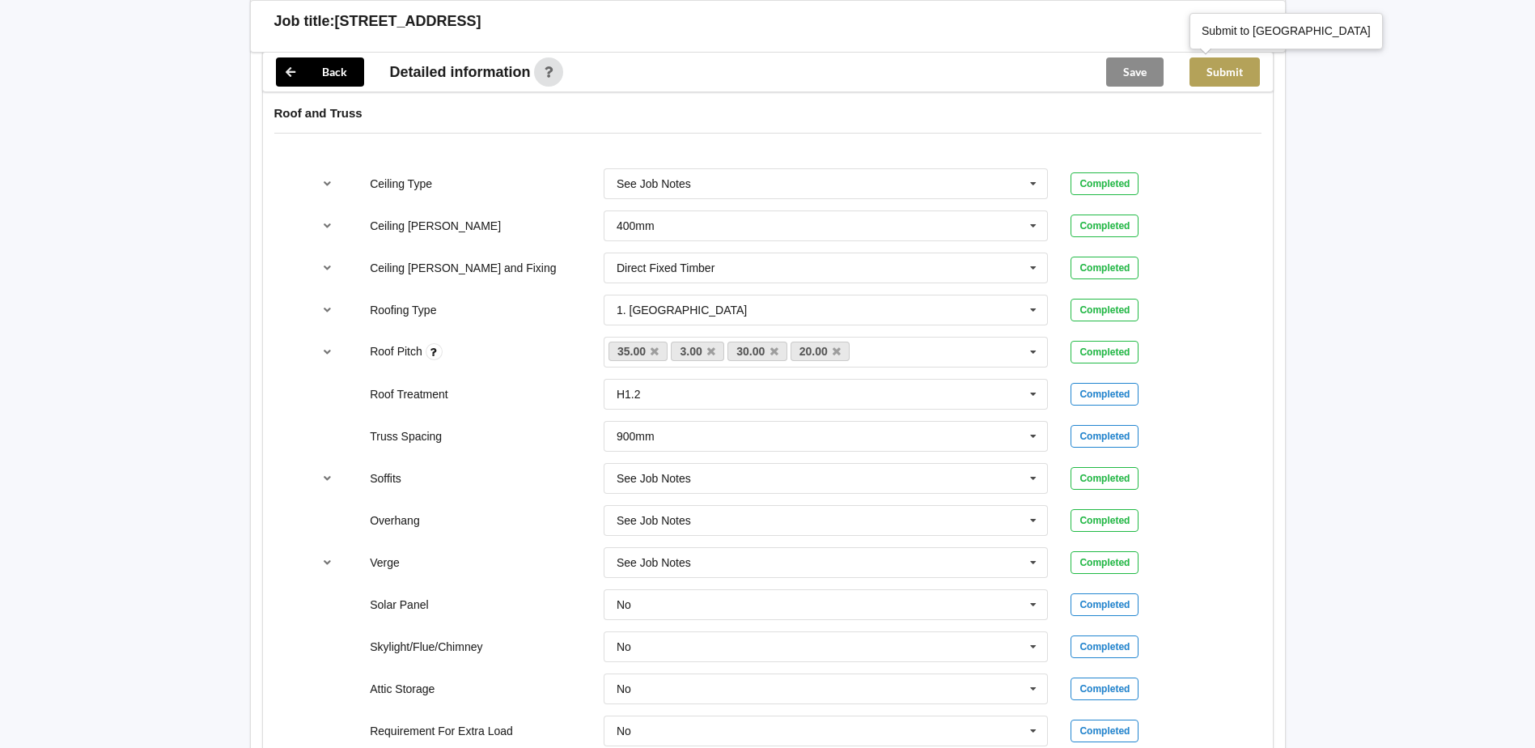
click at [1214, 81] on button "Submit" at bounding box center [1224, 71] width 70 height 29
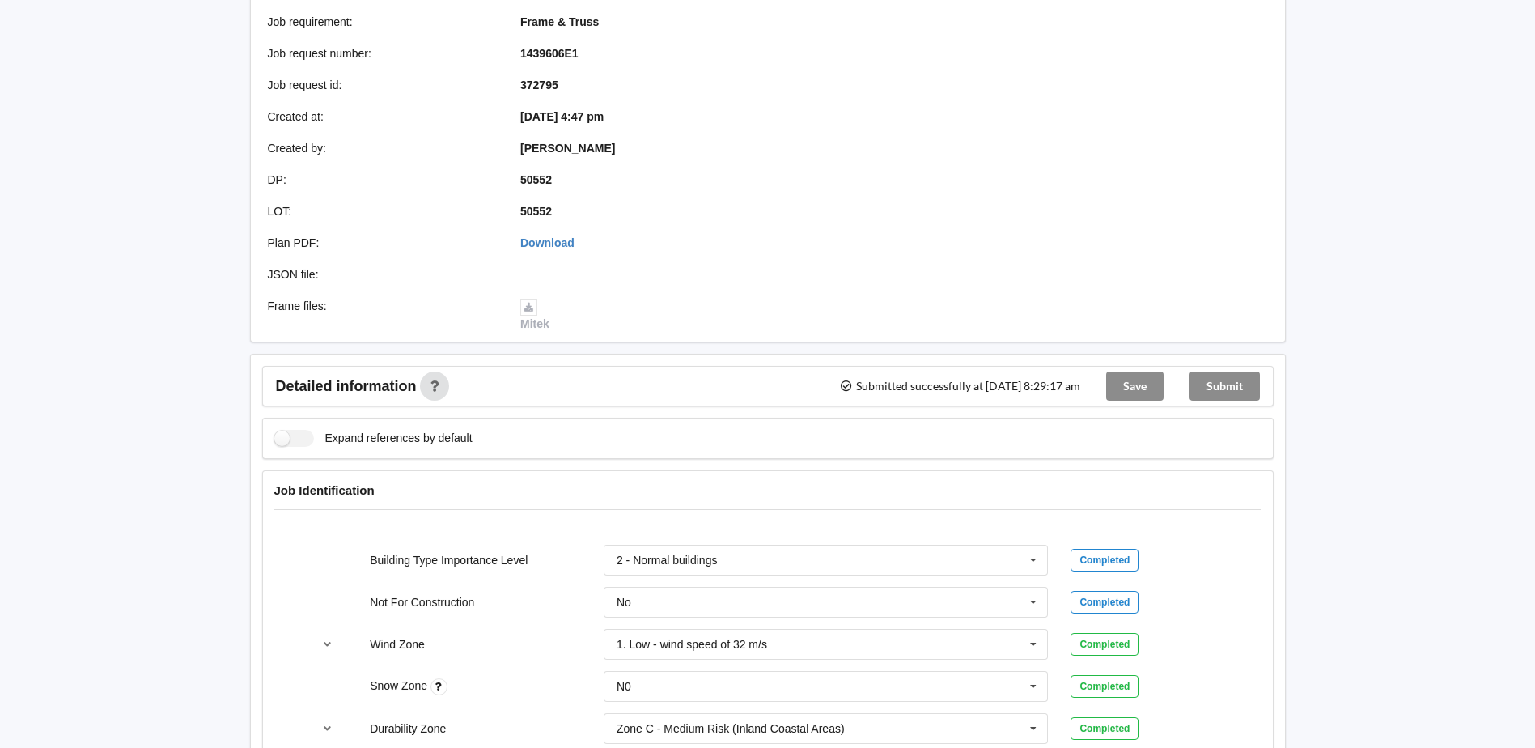
scroll to position [0, 0]
